Goal: Transaction & Acquisition: Book appointment/travel/reservation

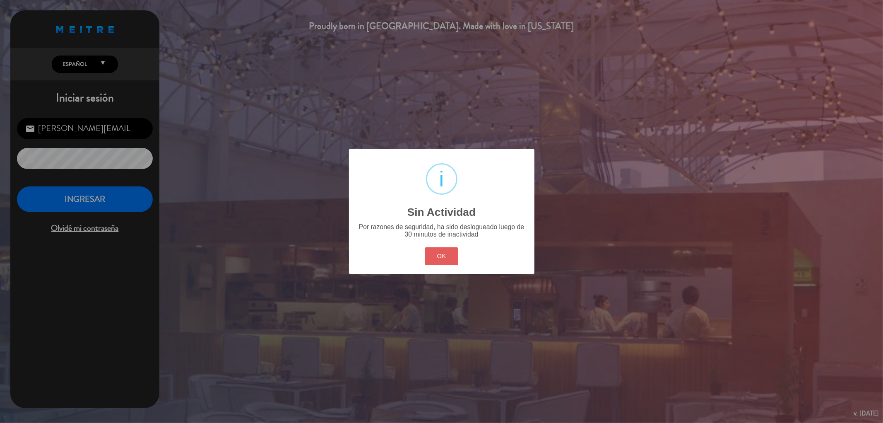
click at [448, 263] on button "OK" at bounding box center [442, 256] width 34 height 18
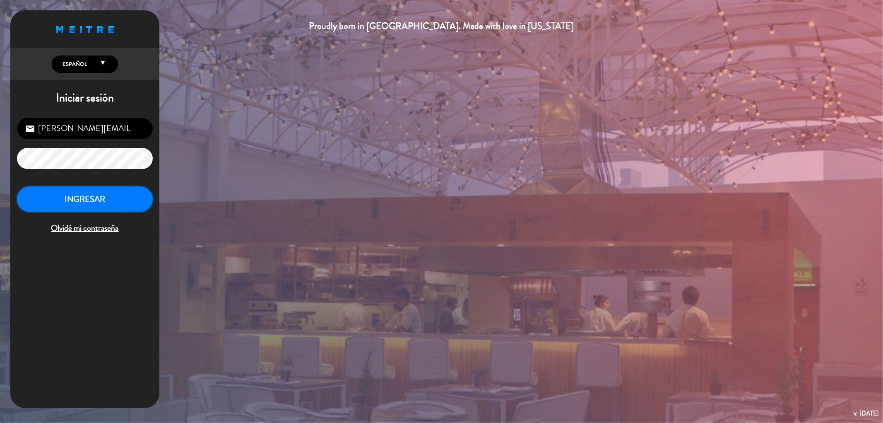
click at [136, 200] on button "INGRESAR" at bounding box center [85, 199] width 136 height 26
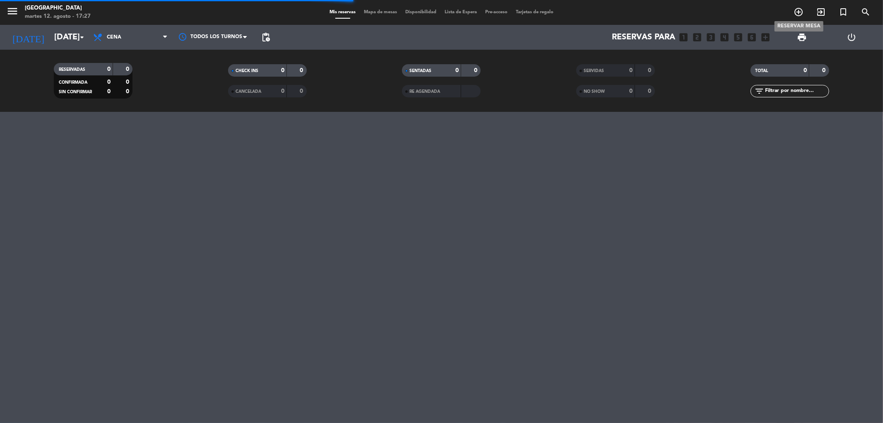
click at [797, 10] on icon "add_circle_outline" at bounding box center [799, 12] width 10 height 10
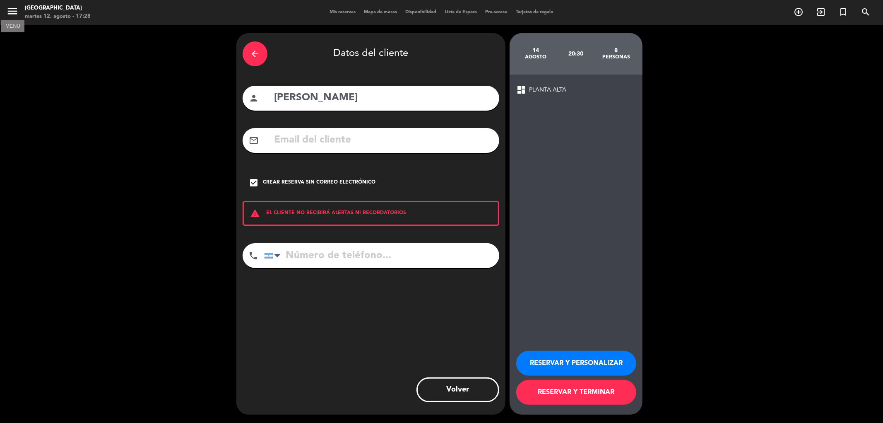
click at [14, 9] on icon "menu" at bounding box center [12, 11] width 12 height 12
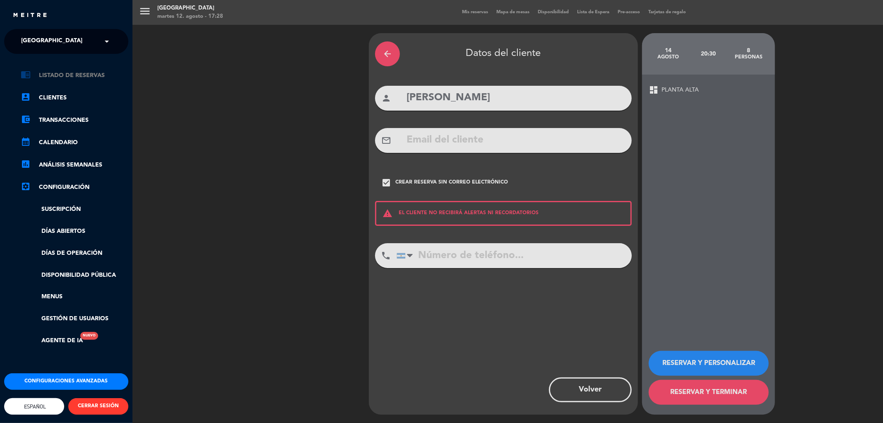
click at [86, 78] on link "chrome_reader_mode Listado de Reservas" at bounding box center [75, 75] width 108 height 10
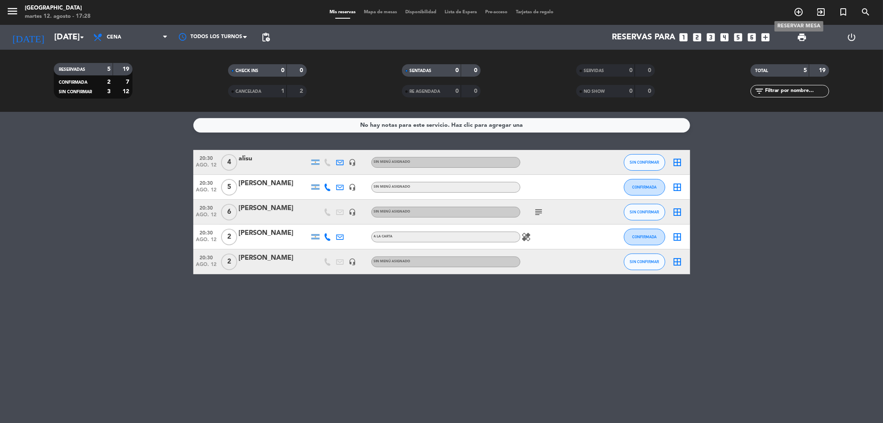
click at [797, 11] on icon "add_circle_outline" at bounding box center [799, 12] width 10 height 10
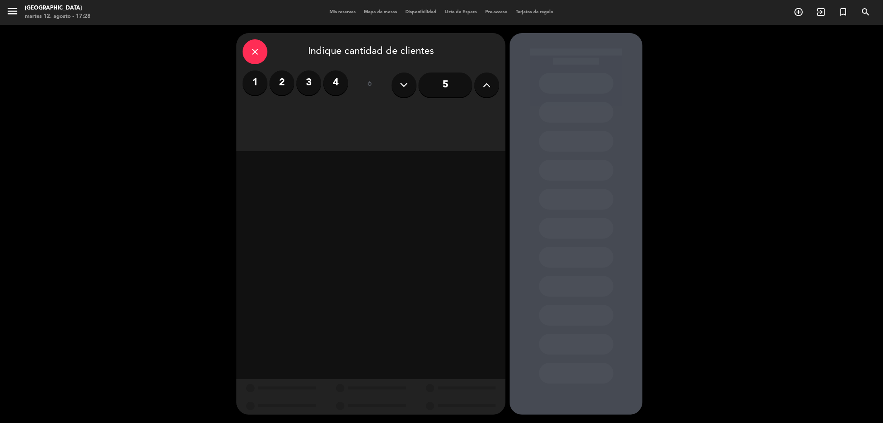
click at [489, 83] on icon at bounding box center [487, 85] width 8 height 12
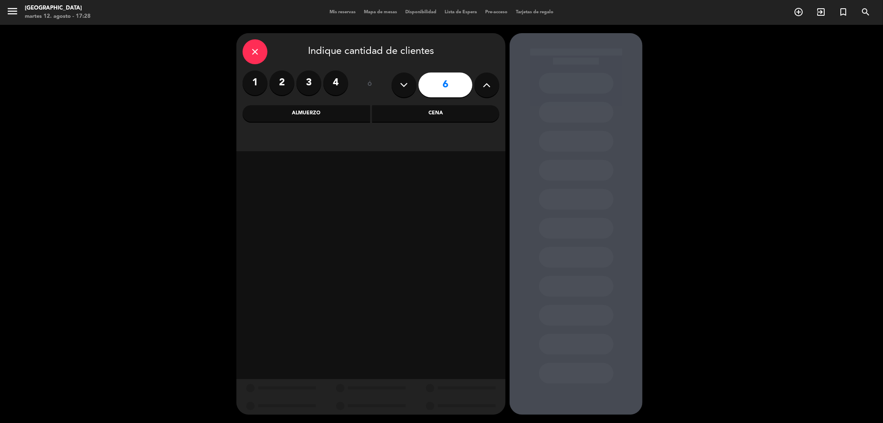
click at [301, 112] on div "Almuerzo" at bounding box center [307, 113] width 128 height 17
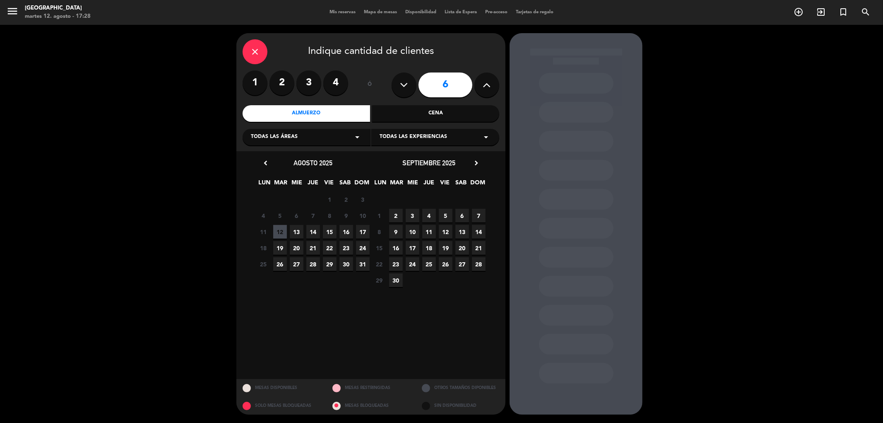
click at [330, 235] on span "15" at bounding box center [330, 232] width 14 height 14
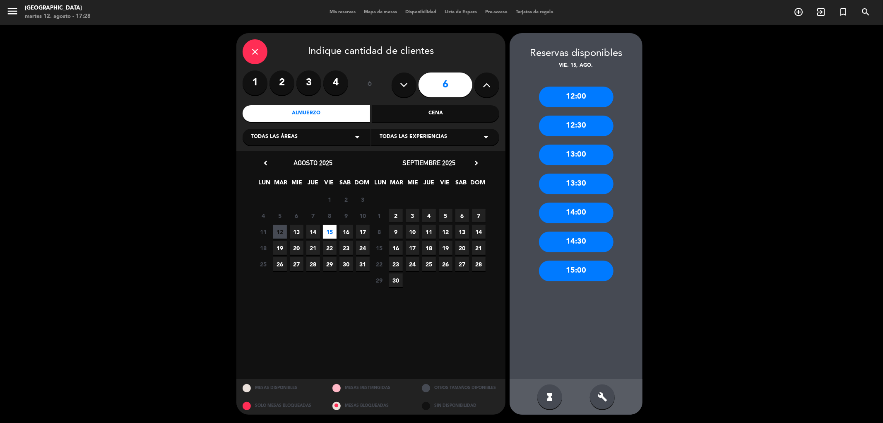
click at [556, 152] on div "13:00" at bounding box center [576, 155] width 75 height 21
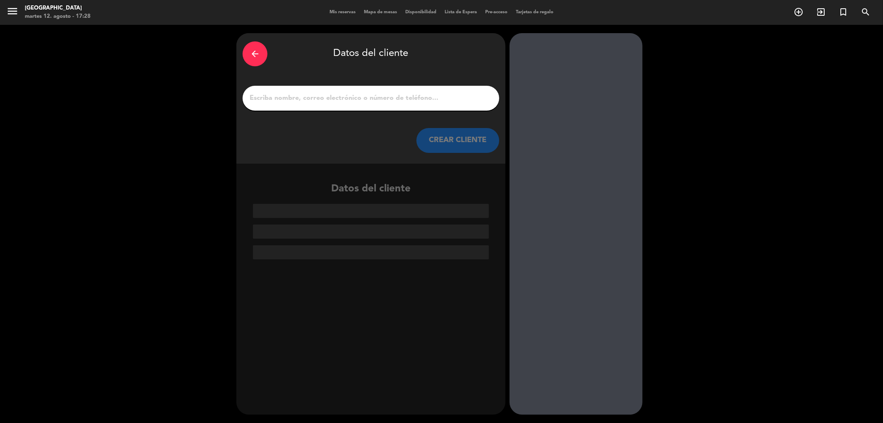
click at [414, 101] on input "1" at bounding box center [371, 98] width 244 height 12
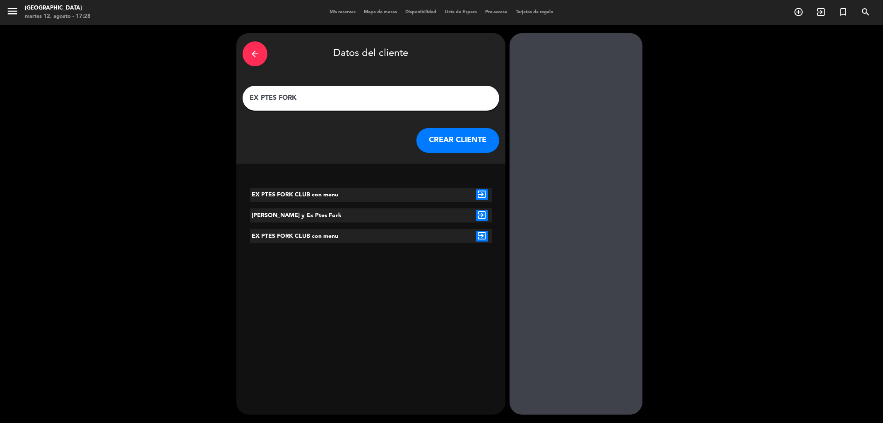
type input "EX PTES FORK"
click at [482, 193] on icon "exit_to_app" at bounding box center [482, 194] width 12 height 11
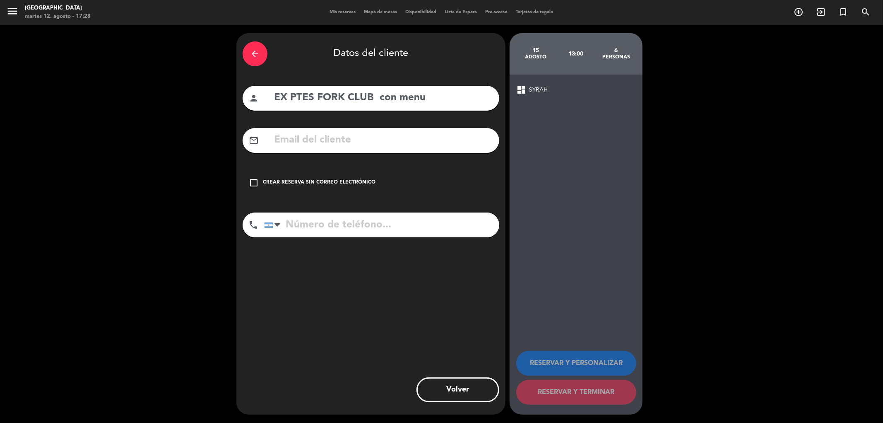
click at [251, 183] on icon "check_box_outline_blank" at bounding box center [254, 183] width 10 height 10
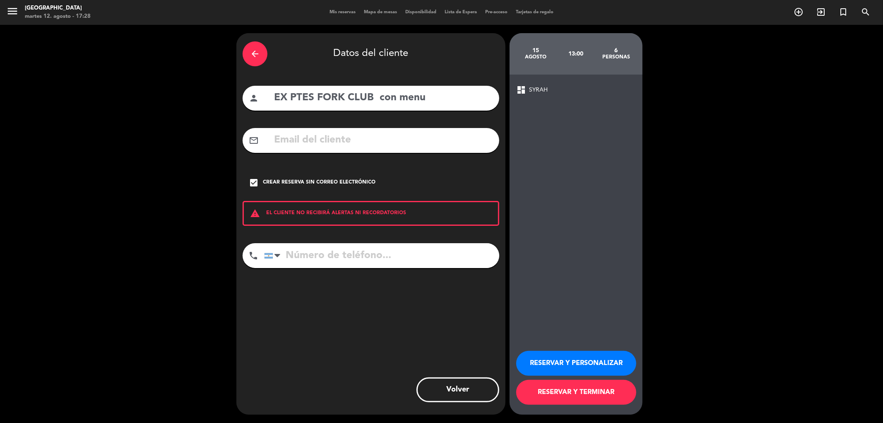
click at [550, 367] on button "RESERVAR Y PERSONALIZAR" at bounding box center [576, 363] width 120 height 25
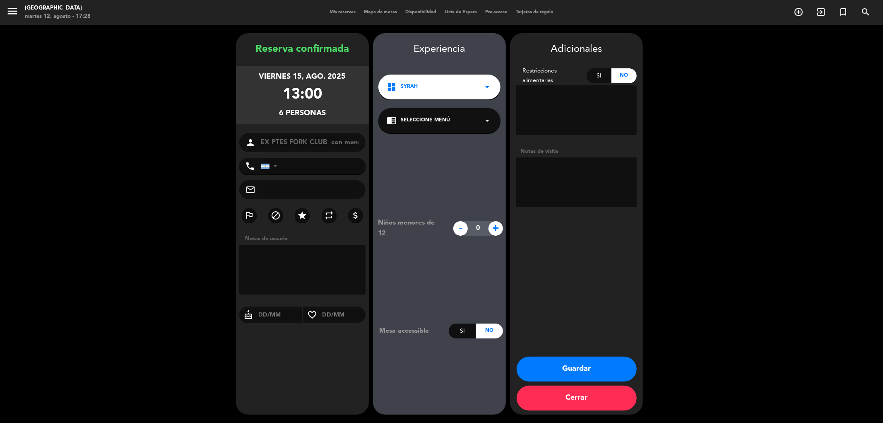
click at [575, 370] on button "Guardar" at bounding box center [577, 369] width 120 height 25
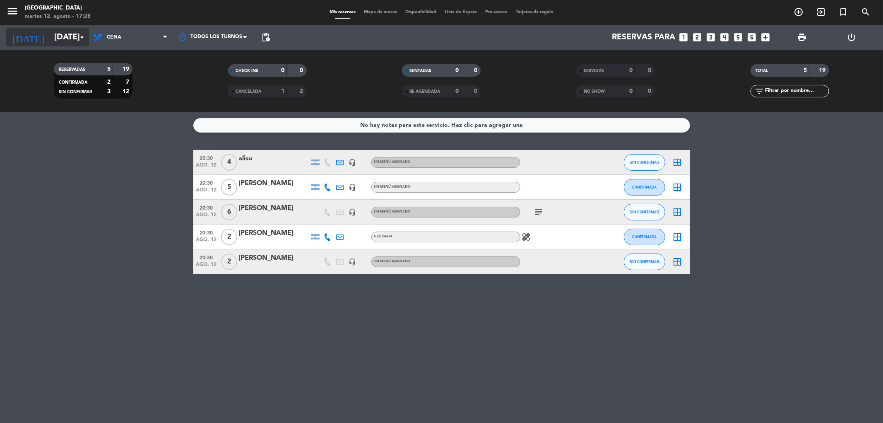
click at [77, 39] on icon "arrow_drop_down" at bounding box center [82, 37] width 10 height 10
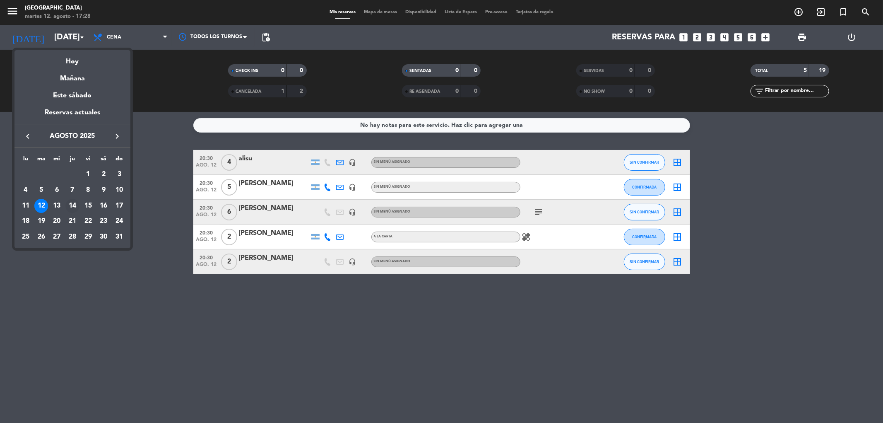
click at [75, 205] on div "14" at bounding box center [72, 206] width 14 height 14
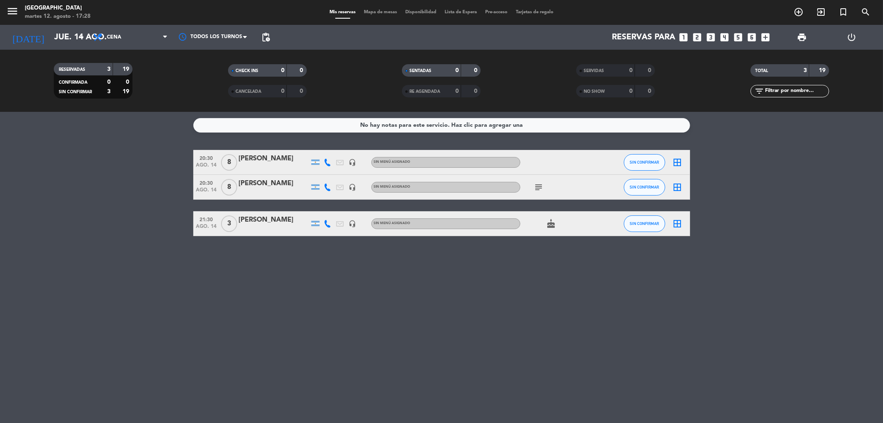
click at [542, 187] on icon "subject" at bounding box center [539, 187] width 10 height 10
click at [72, 46] on div "[DATE] [DATE] arrow_drop_down" at bounding box center [47, 37] width 83 height 25
click at [75, 30] on input "jue. 14 ago." at bounding box center [102, 37] width 105 height 18
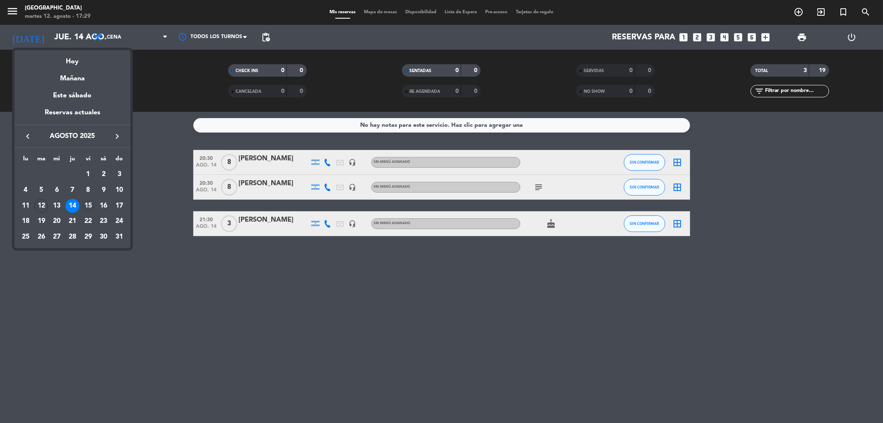
click at [88, 202] on div "15" at bounding box center [88, 206] width 14 height 14
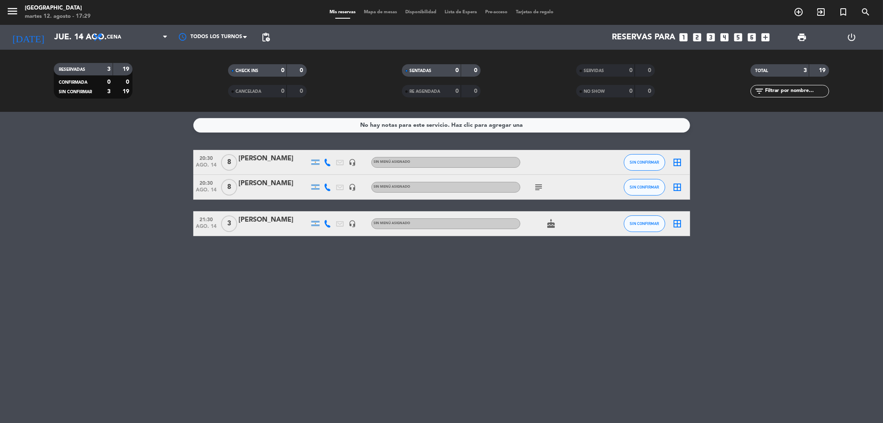
type input "vie. 15 ago."
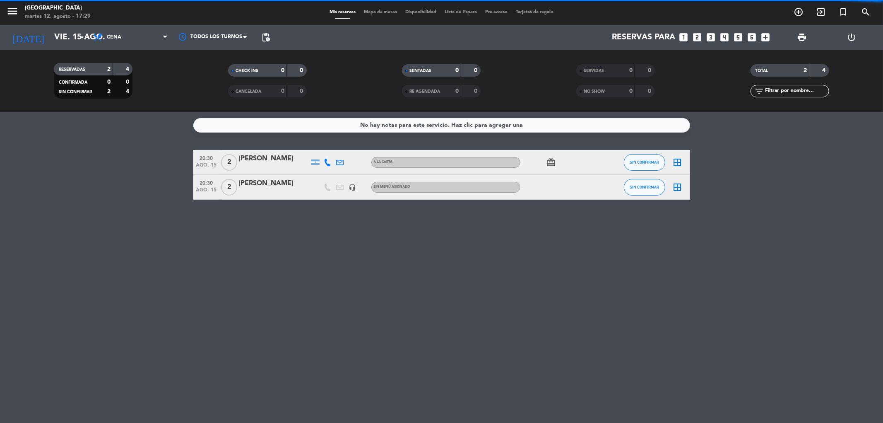
click at [127, 37] on span "Cena" at bounding box center [130, 37] width 83 height 18
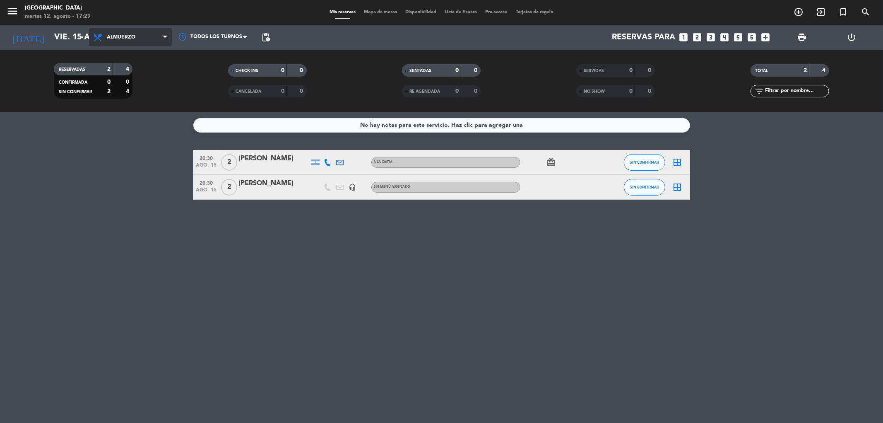
click at [123, 69] on div "menu [PERSON_NAME] [DATE] 12. agosto - 17:29 Mis reservas Mapa de mesas Disponi…" at bounding box center [441, 56] width 883 height 112
